Goal: Information Seeking & Learning: Learn about a topic

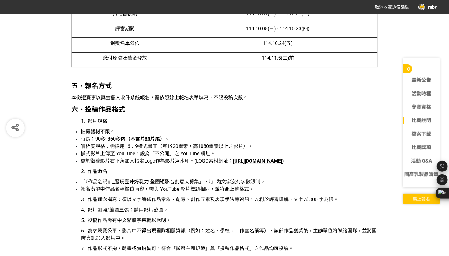
scroll to position [901, 0]
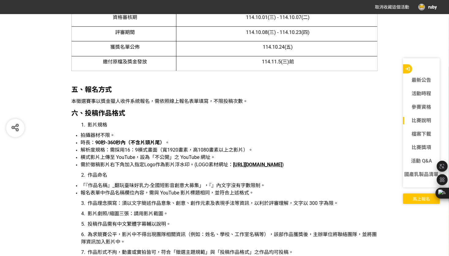
click at [233, 164] on strong "[URL][DOMAIN_NAME]" at bounding box center [257, 165] width 49 height 6
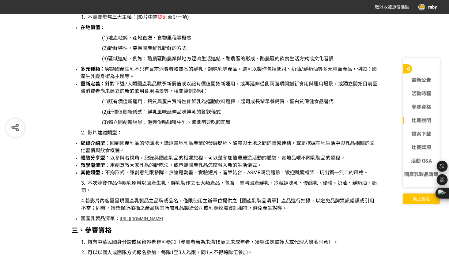
scroll to position [594, 0]
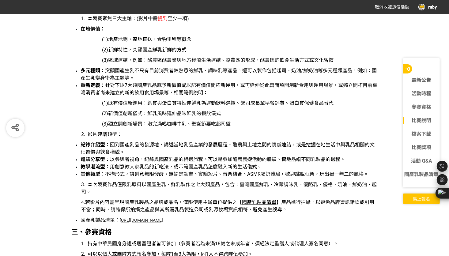
drag, startPoint x: 190, startPoint y: 213, endPoint x: 157, endPoint y: 212, distance: 33.1
click at [157, 218] on link "[URL][DOMAIN_NAME]" at bounding box center [141, 220] width 43 height 5
click at [276, 200] on span "國產乳製品清單" at bounding box center [259, 203] width 34 height 6
drag, startPoint x: 298, startPoint y: 176, endPoint x: 277, endPoint y: 178, distance: 21.2
click at [277, 182] on span "本次競賽作品僅限乳原料以國產生乳、鮮乳製作之七大類產品，包含：臺灣國產鮮乳、冷藏調味乳、優酪乳、優格、奶油、鮮奶油、起司。" at bounding box center [229, 188] width 296 height 13
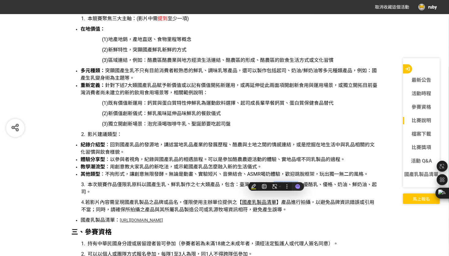
copy span "冷藏調味乳"
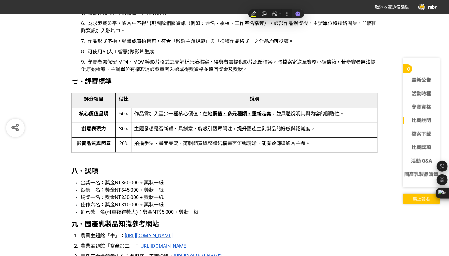
scroll to position [1116, 0]
